Goal: Check status: Check status

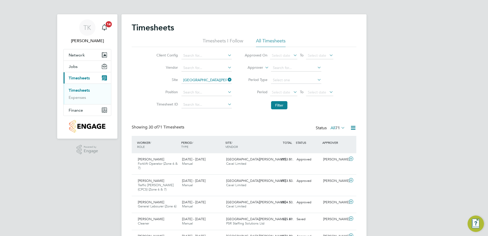
click at [227, 78] on icon at bounding box center [227, 79] width 0 height 7
click at [203, 79] on input at bounding box center [207, 80] width 50 height 7
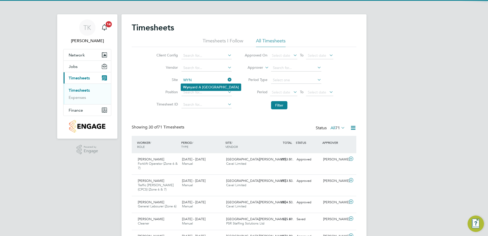
click at [206, 86] on li "Wyn yard A [GEOGRAPHIC_DATA]" at bounding box center [211, 87] width 60 height 7
type input "Wynyard A [GEOGRAPHIC_DATA]"
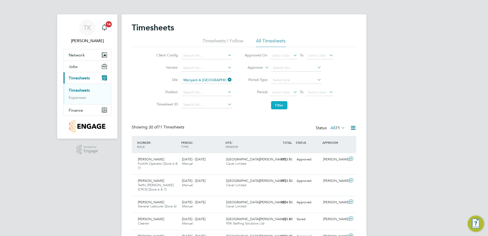
click at [272, 104] on button "Filter" at bounding box center [279, 105] width 16 height 8
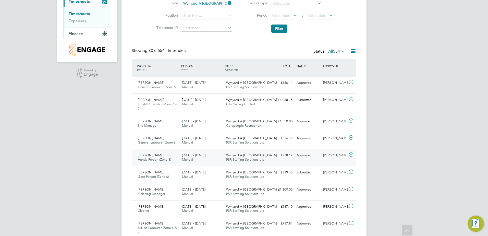
click at [216, 160] on div "[DATE] - [DATE] Manual" at bounding box center [202, 157] width 44 height 13
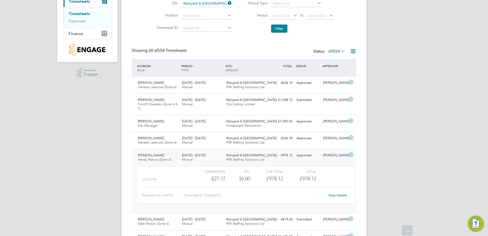
click at [333, 196] on link "View Details" at bounding box center [338, 195] width 19 height 4
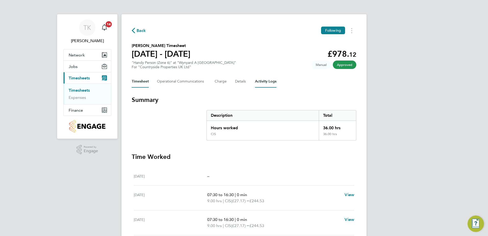
click at [265, 79] on Logs-tab "Activity Logs" at bounding box center [265, 81] width 21 height 12
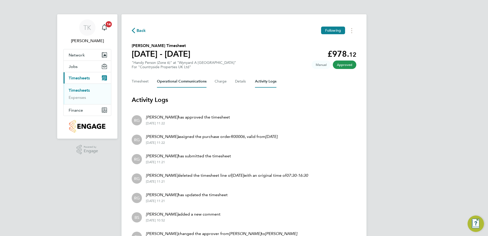
click at [168, 82] on Communications-tab "Operational Communications" at bounding box center [182, 81] width 50 height 12
